Goal: Browse casually

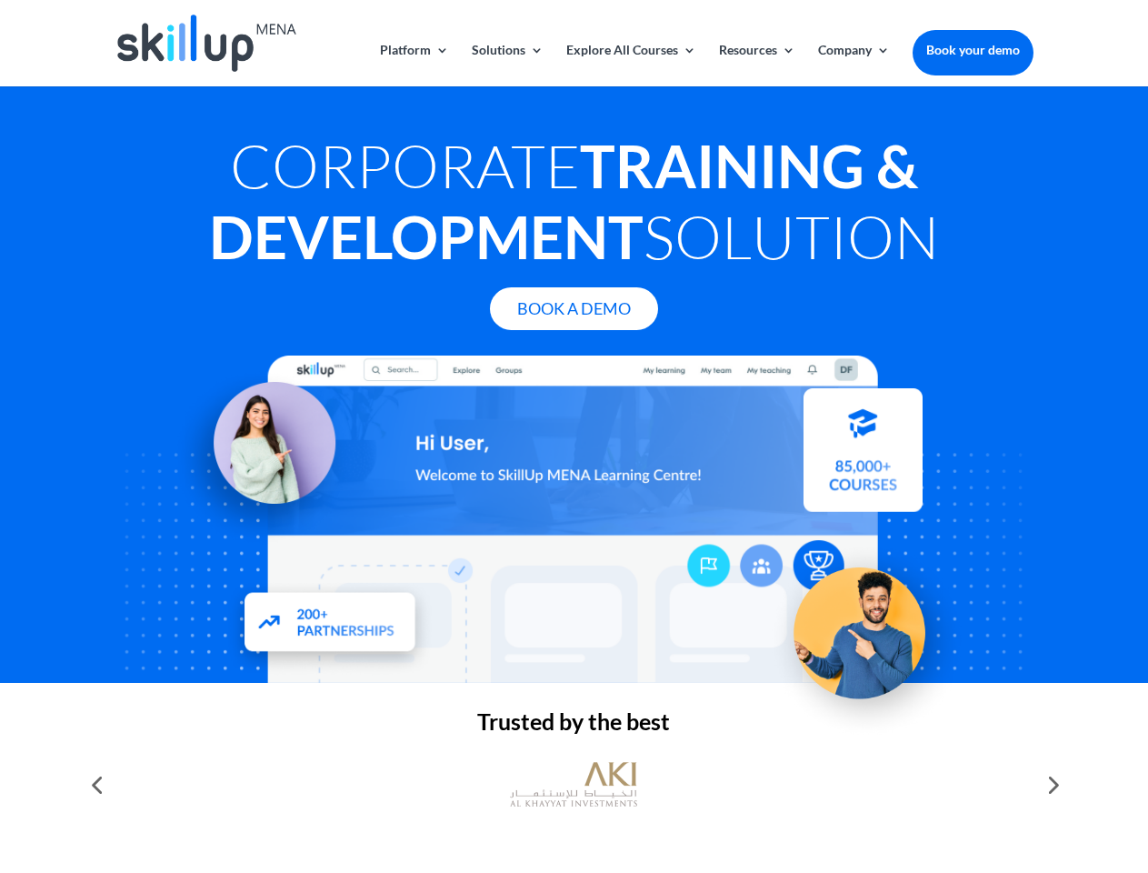
click at [574, 436] on div at bounding box center [574, 519] width 918 height 327
click at [506, 65] on link "Solutions" at bounding box center [508, 65] width 72 height 43
click at [630, 65] on link "Explore All Courses" at bounding box center [631, 65] width 130 height 43
click at [756, 65] on link "Resources" at bounding box center [757, 65] width 76 height 43
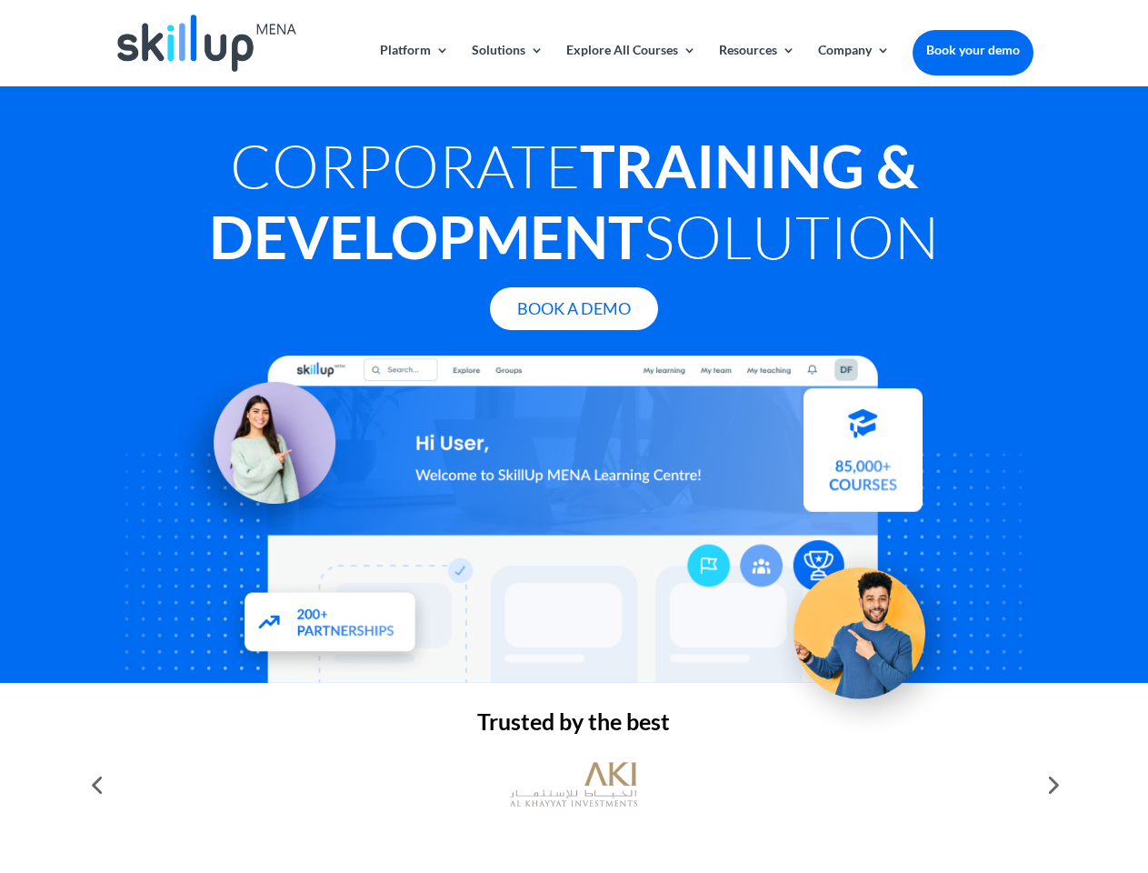
click at [854, 65] on link "Company" at bounding box center [854, 65] width 72 height 43
click at [574, 785] on img at bounding box center [573, 785] width 127 height 64
